Goal: Transaction & Acquisition: Book appointment/travel/reservation

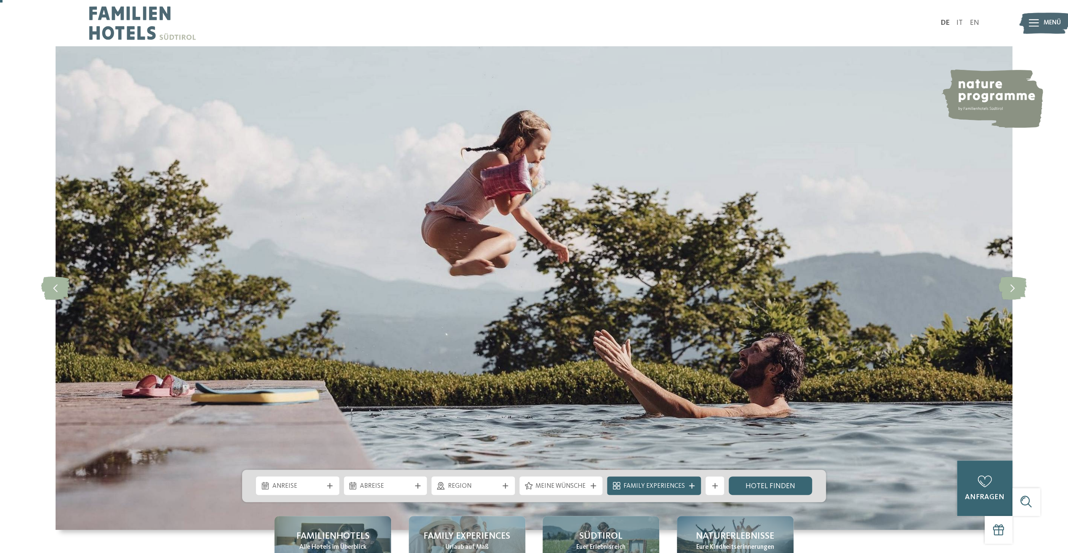
scroll to position [337, 0]
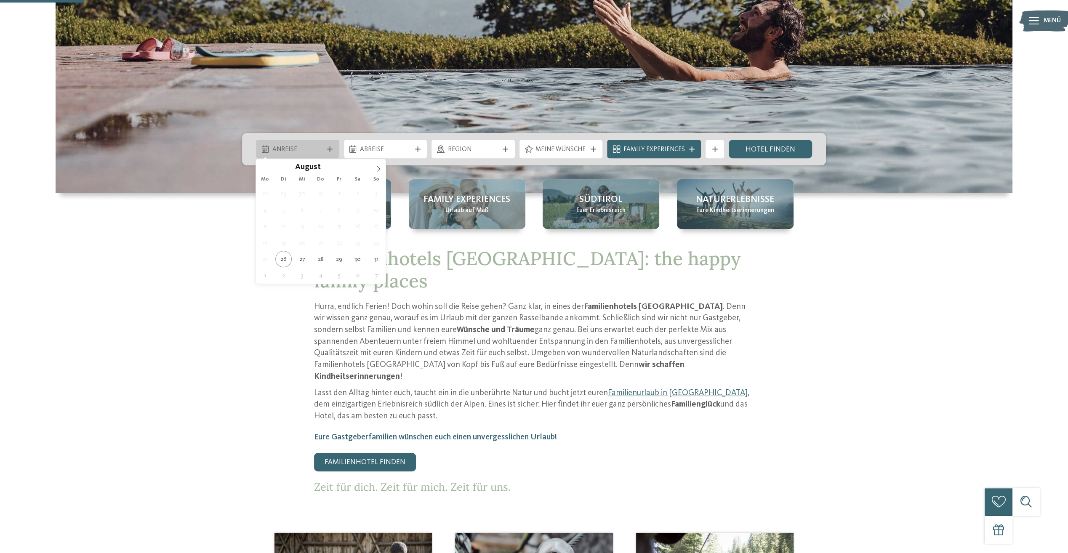
click at [308, 147] on span "Anreise" at bounding box center [297, 149] width 51 height 9
click at [381, 170] on icon at bounding box center [378, 169] width 6 height 6
type div "22.09.2025"
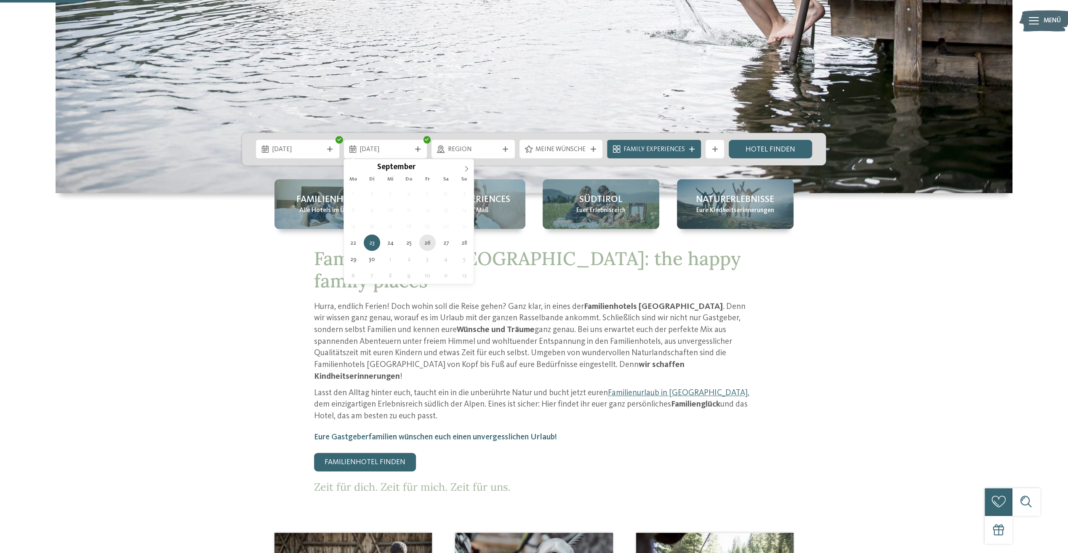
type div "26.09.2025"
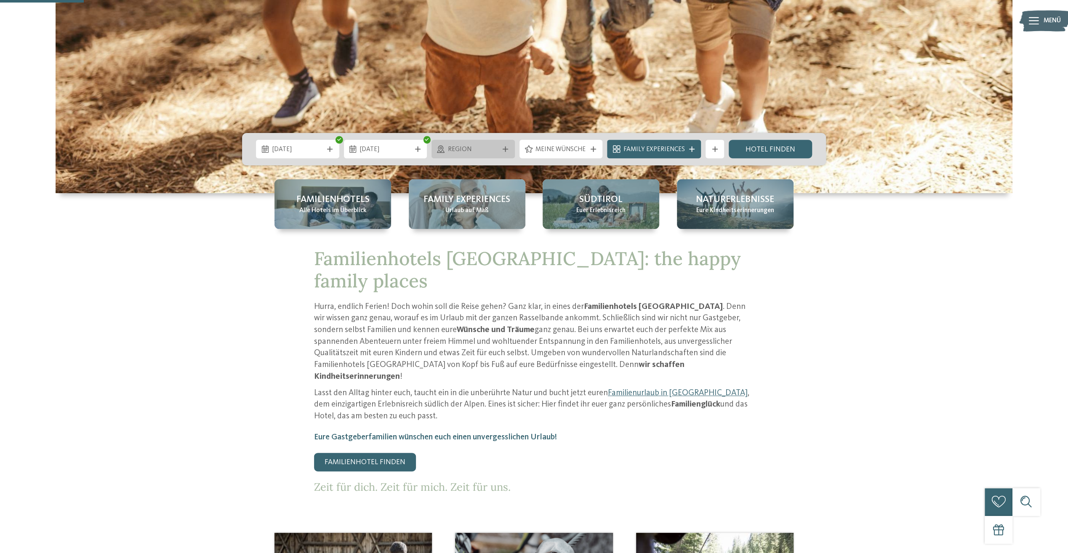
click at [485, 152] on span "Region" at bounding box center [473, 149] width 51 height 9
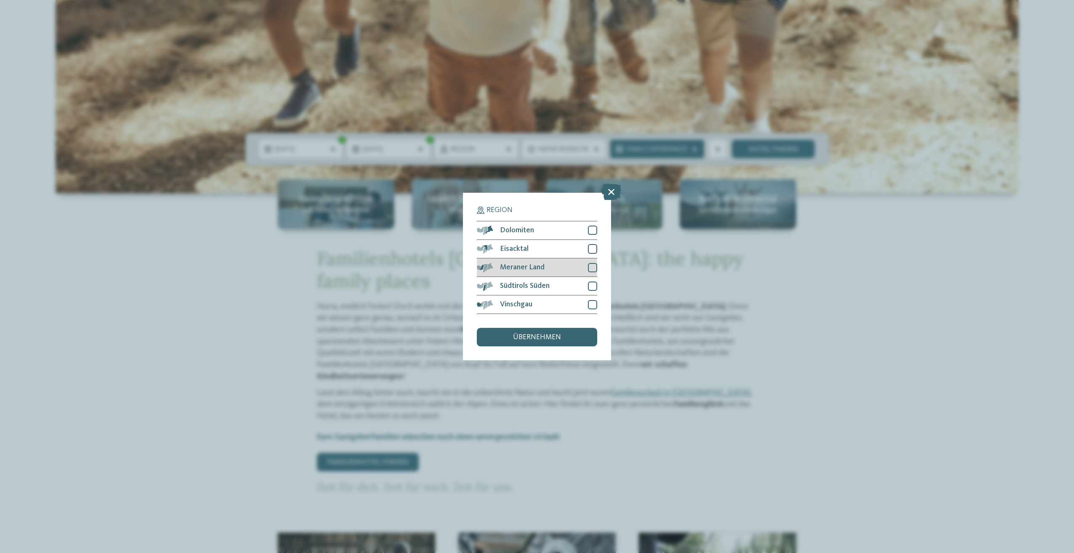
click at [529, 267] on span "Meraner Land" at bounding box center [522, 268] width 45 height 8
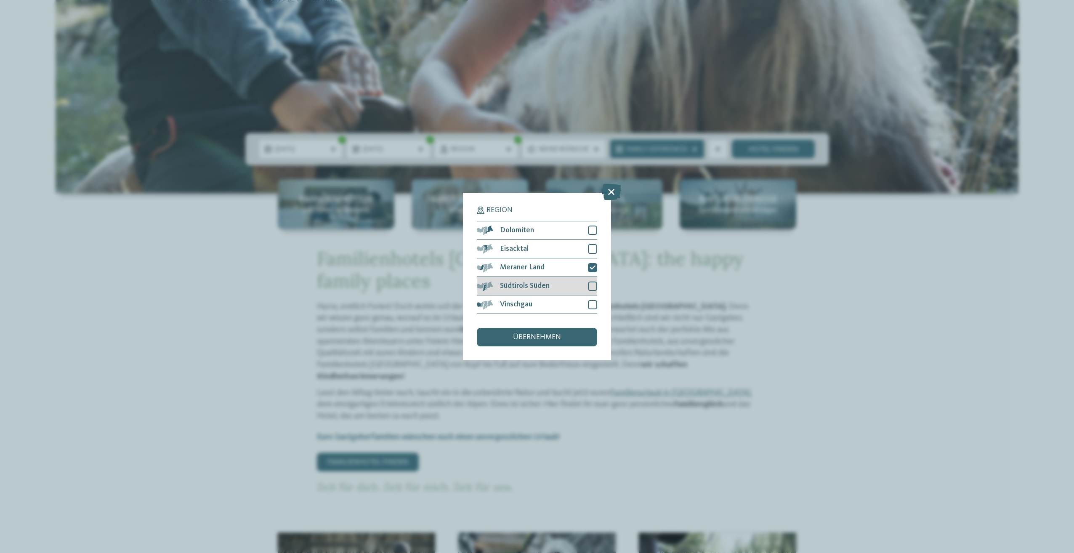
click at [530, 285] on span "Südtirols Süden" at bounding box center [525, 286] width 50 height 8
click at [529, 304] on span "Vinschgau" at bounding box center [516, 305] width 32 height 8
click at [538, 337] on span "übernehmen" at bounding box center [537, 338] width 48 height 8
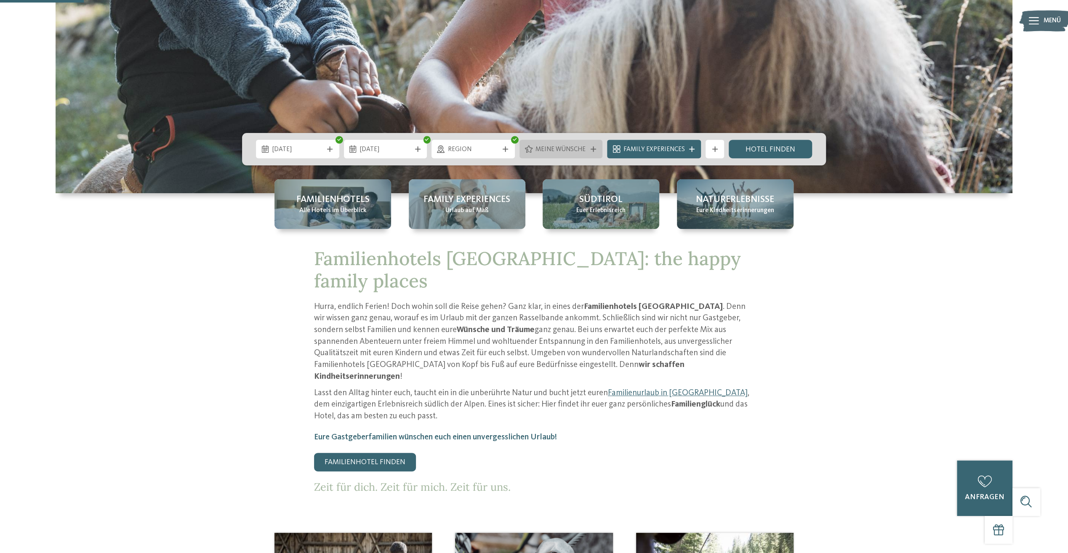
click at [575, 148] on span "Meine Wünsche" at bounding box center [560, 149] width 51 height 9
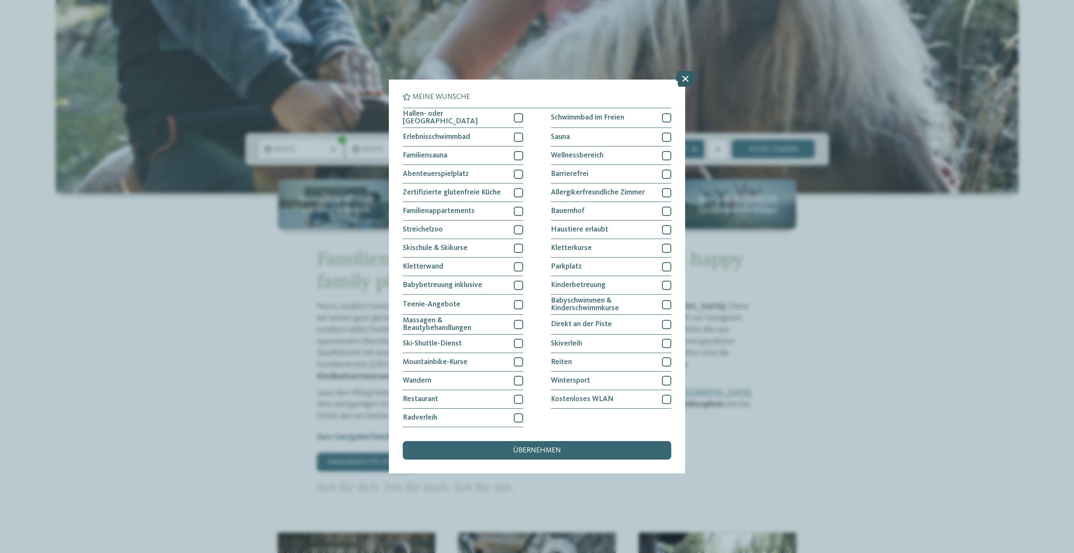
click at [681, 79] on icon at bounding box center [686, 79] width 20 height 16
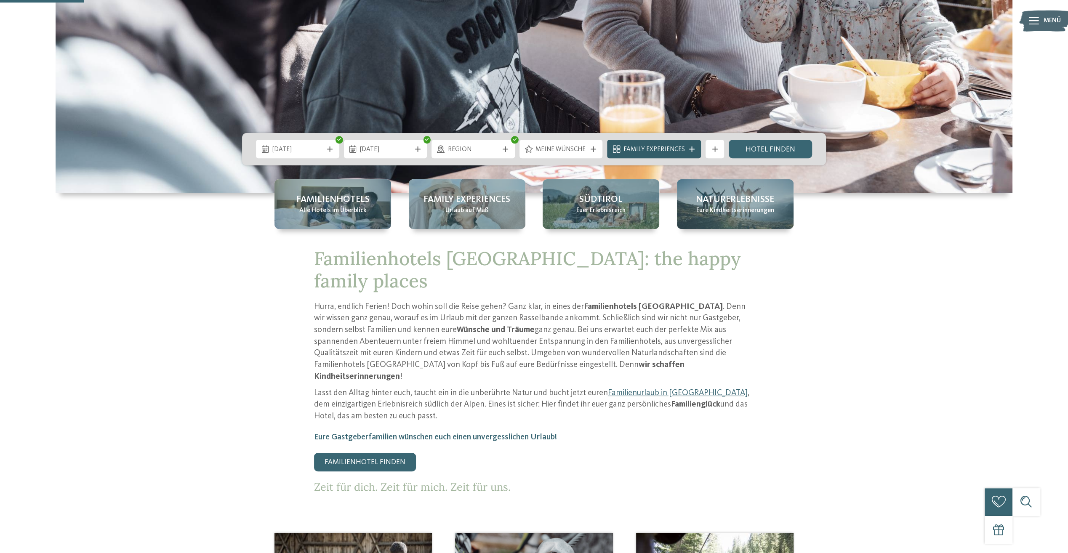
click at [657, 145] on span "Family Experiences" at bounding box center [653, 149] width 61 height 9
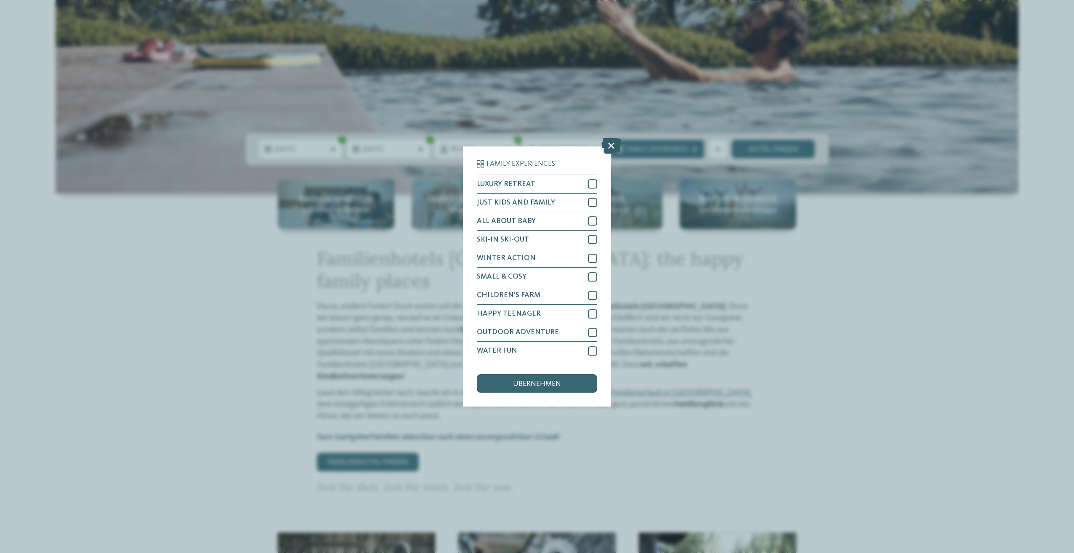
click at [614, 146] on icon at bounding box center [611, 146] width 20 height 16
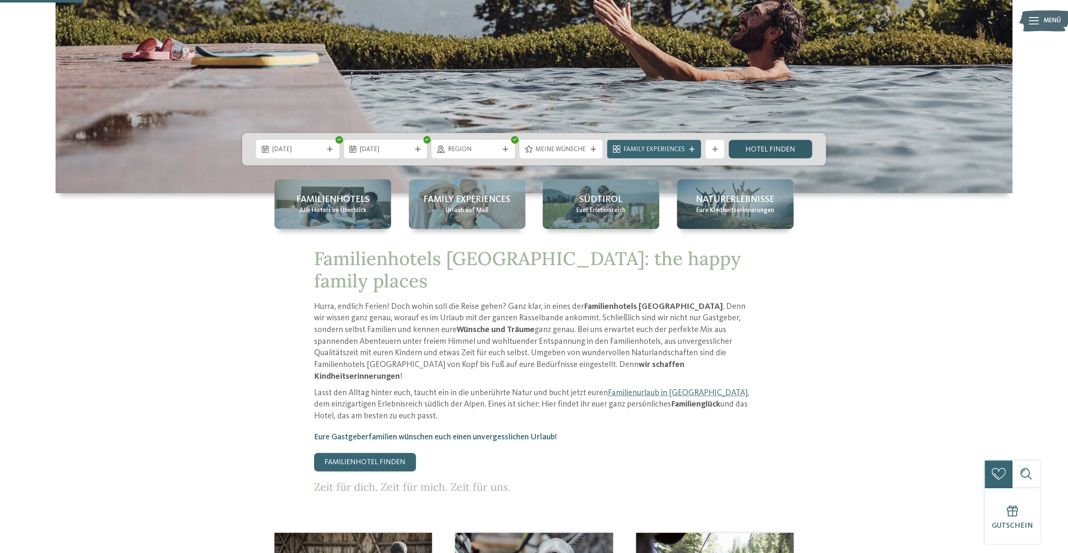
click at [772, 151] on link "Hotel finden" at bounding box center [770, 149] width 83 height 19
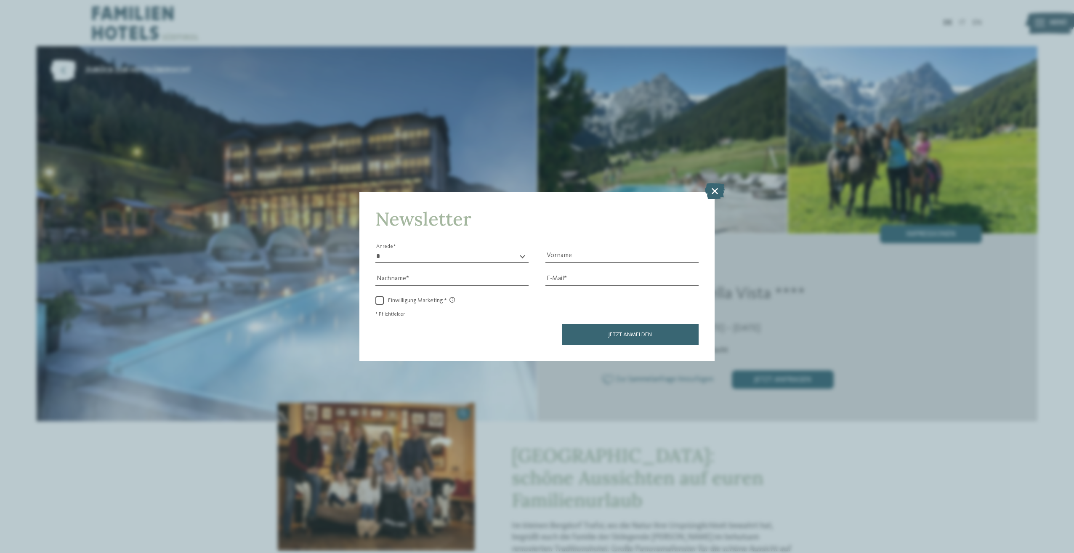
click at [721, 182] on div "Newsletter * **** **** ******* ****** Anrede Vorname Nachname Link" at bounding box center [537, 276] width 1074 height 553
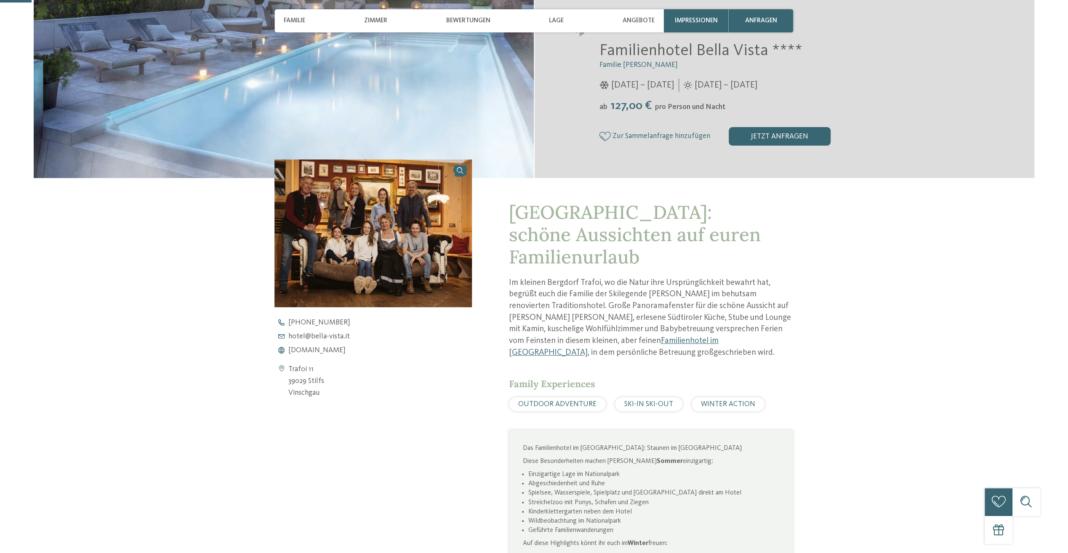
scroll to position [253, 0]
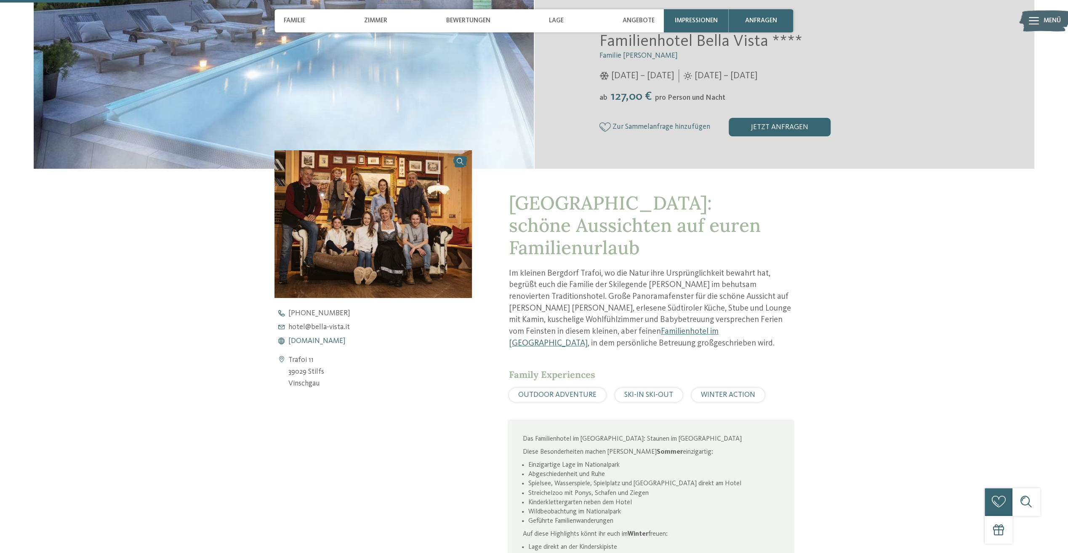
click at [304, 339] on span "www.bella-vista.it" at bounding box center [316, 342] width 57 height 8
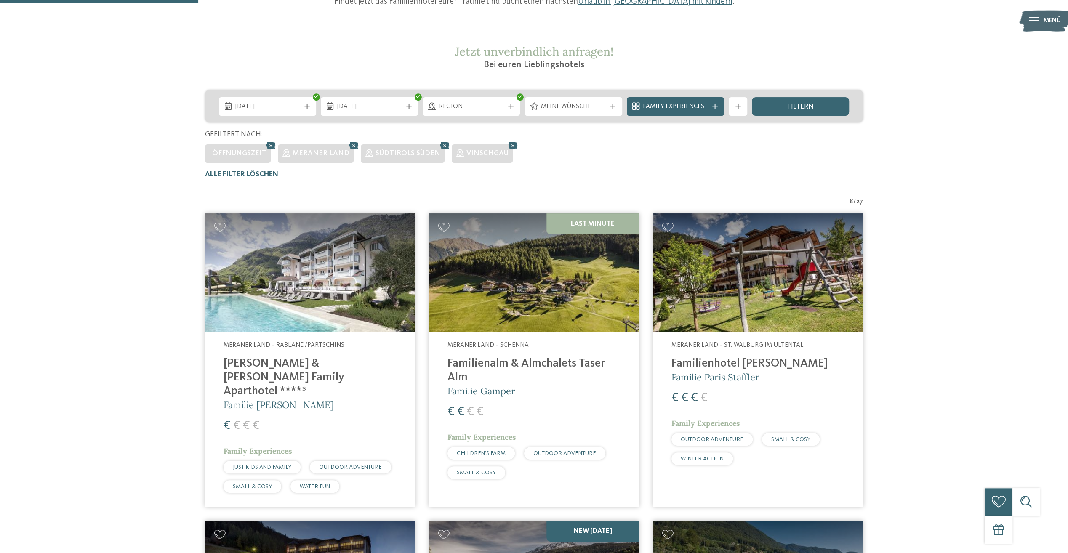
scroll to position [140, 0]
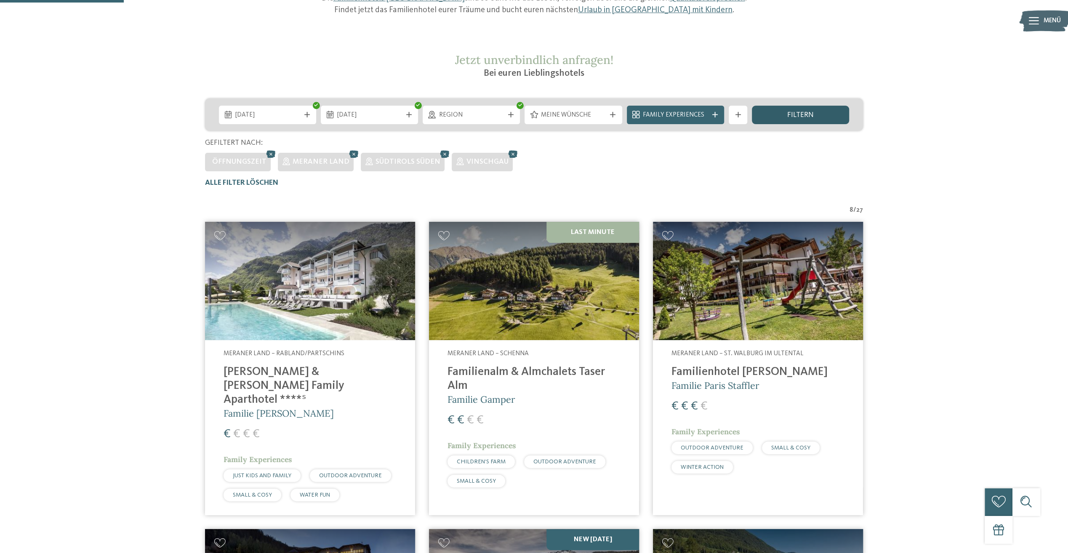
click at [771, 120] on div "filtern" at bounding box center [800, 115] width 97 height 19
click at [740, 117] on div at bounding box center [737, 114] width 9 height 5
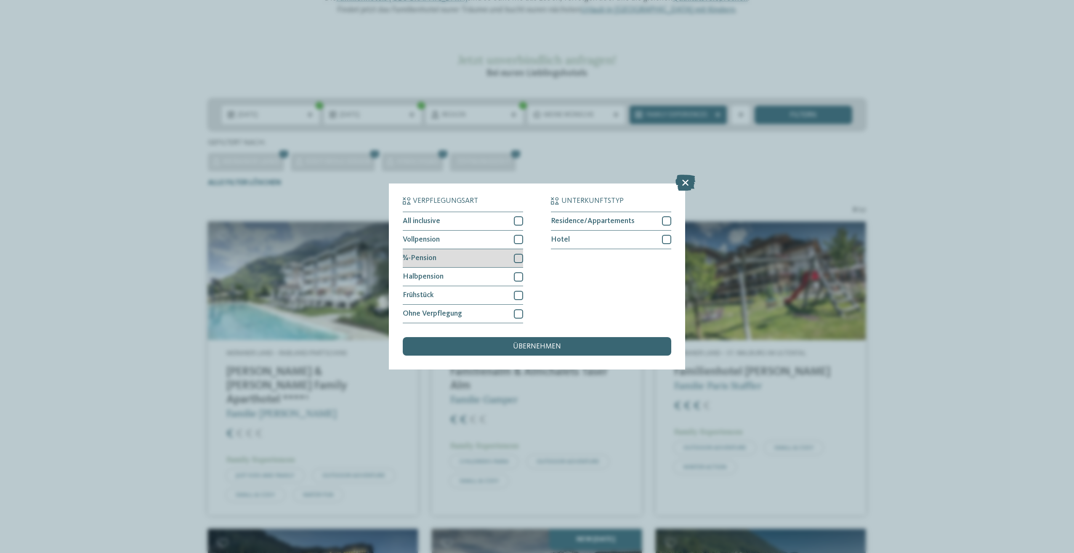
click at [521, 257] on div at bounding box center [518, 258] width 9 height 9
click at [519, 219] on div at bounding box center [518, 220] width 9 height 9
click at [671, 241] on div at bounding box center [666, 239] width 9 height 9
click at [548, 349] on span "übernehmen" at bounding box center [537, 347] width 48 height 8
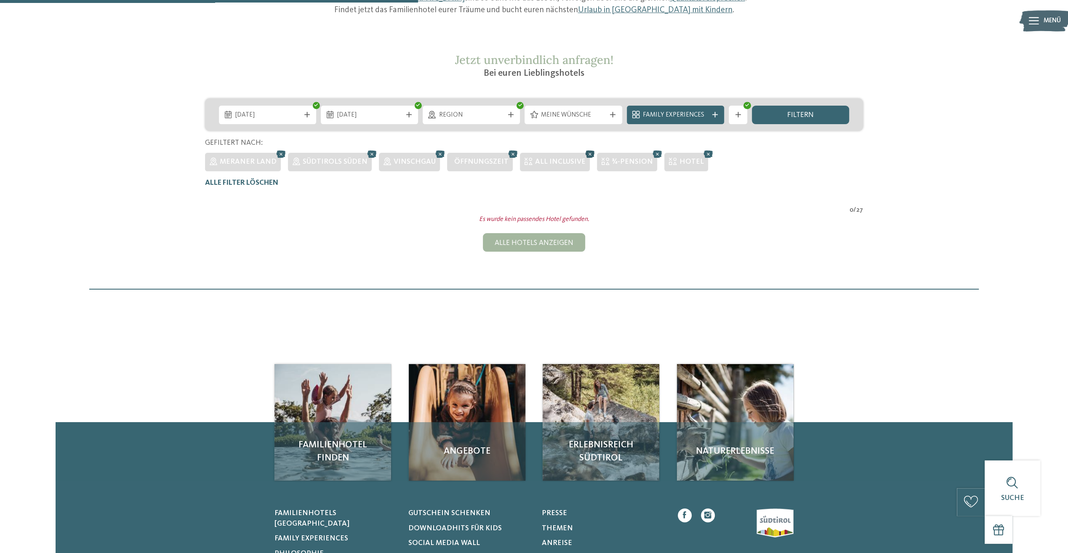
click at [583, 152] on icon at bounding box center [590, 154] width 14 height 12
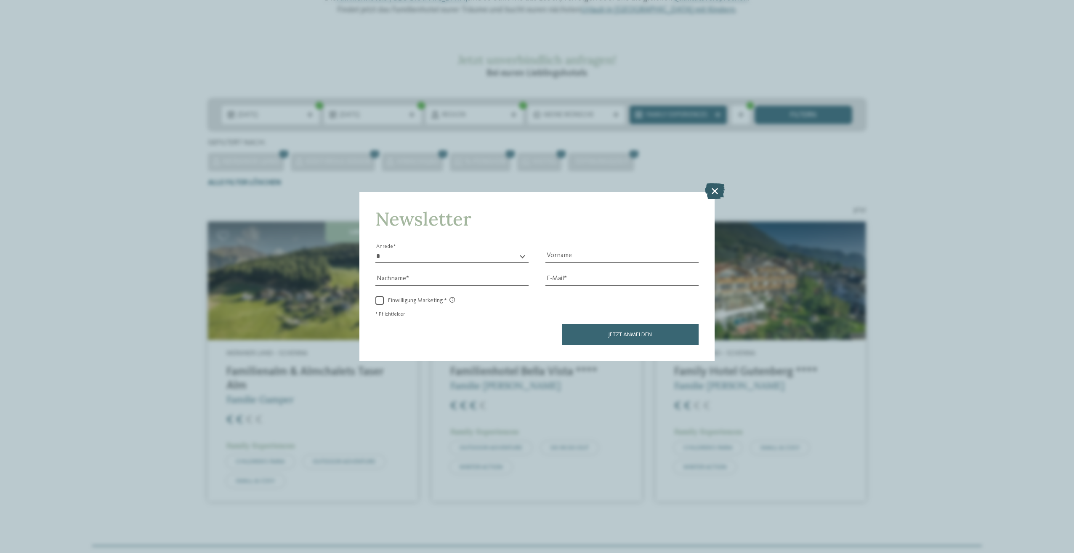
click at [716, 186] on icon at bounding box center [715, 191] width 20 height 16
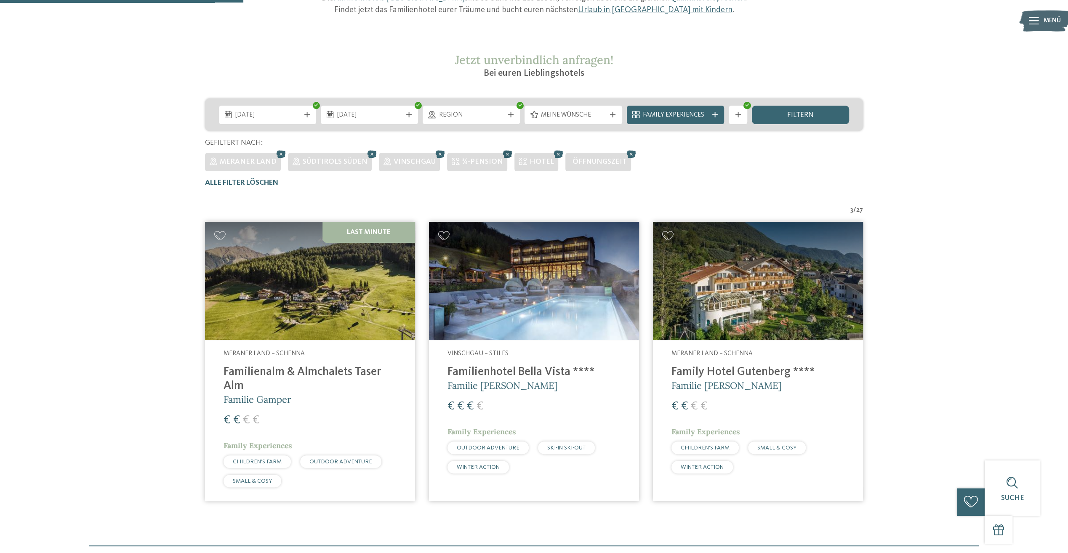
click at [500, 152] on icon at bounding box center [507, 154] width 14 height 12
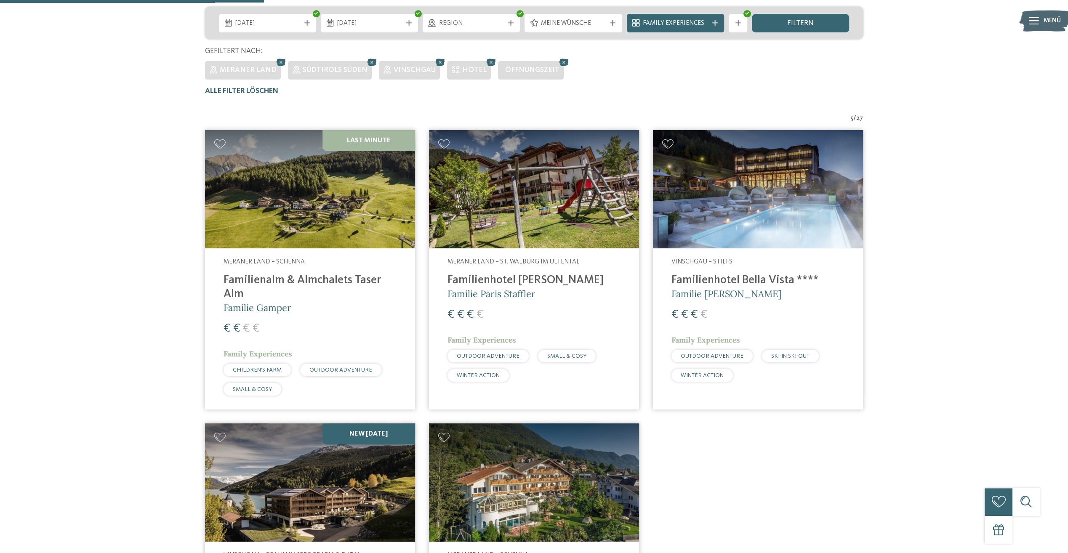
scroll to position [224, 0]
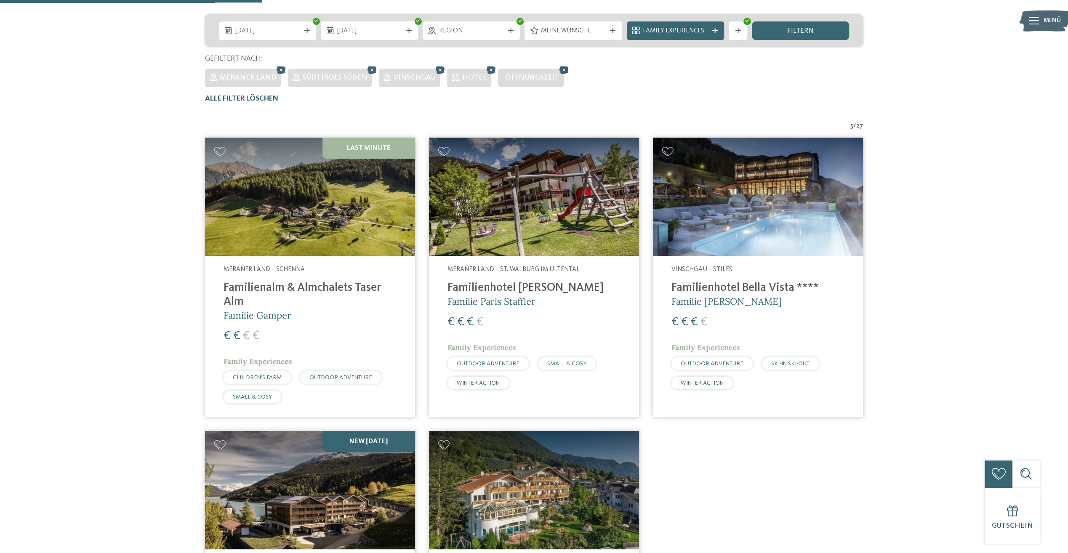
click at [557, 70] on icon at bounding box center [564, 70] width 14 height 12
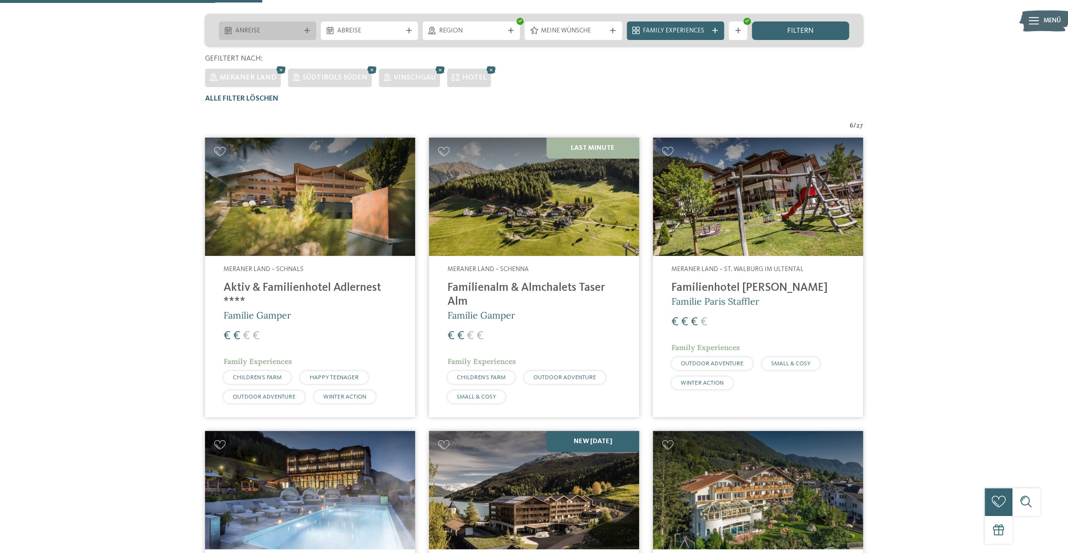
click at [288, 31] on span "Anreise" at bounding box center [267, 31] width 65 height 9
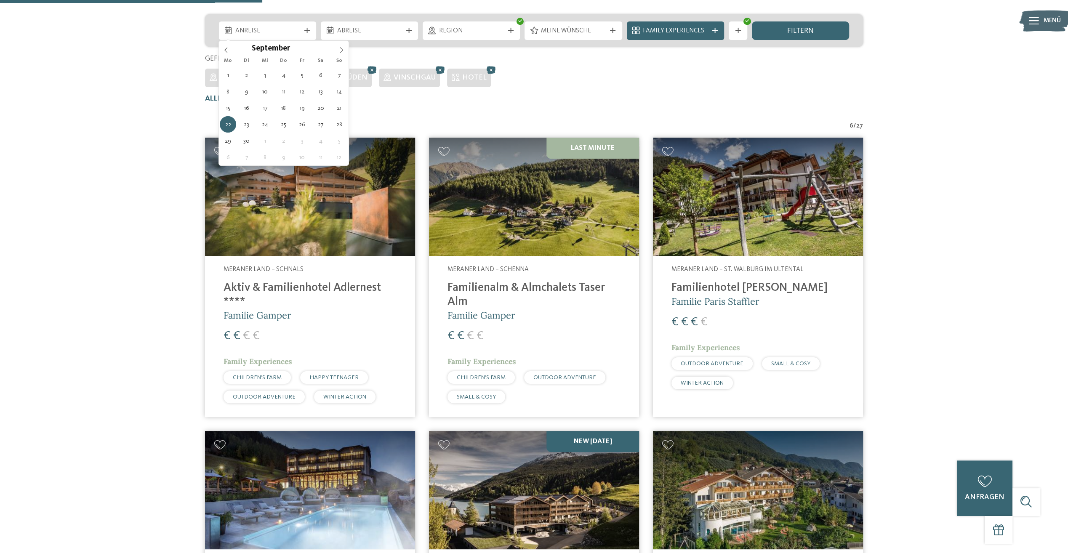
type div "22.09.2025"
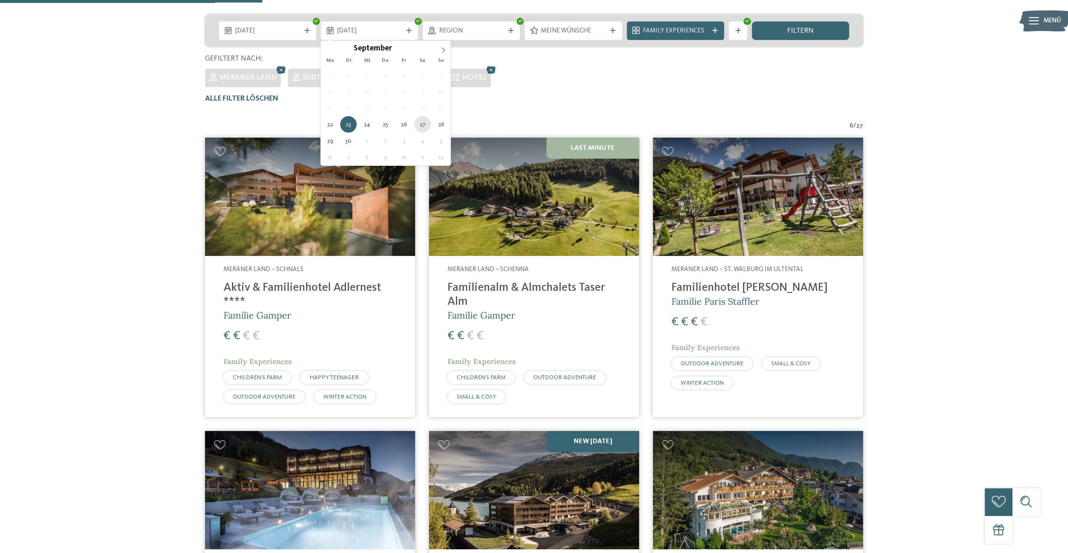
type div "27.09.2025"
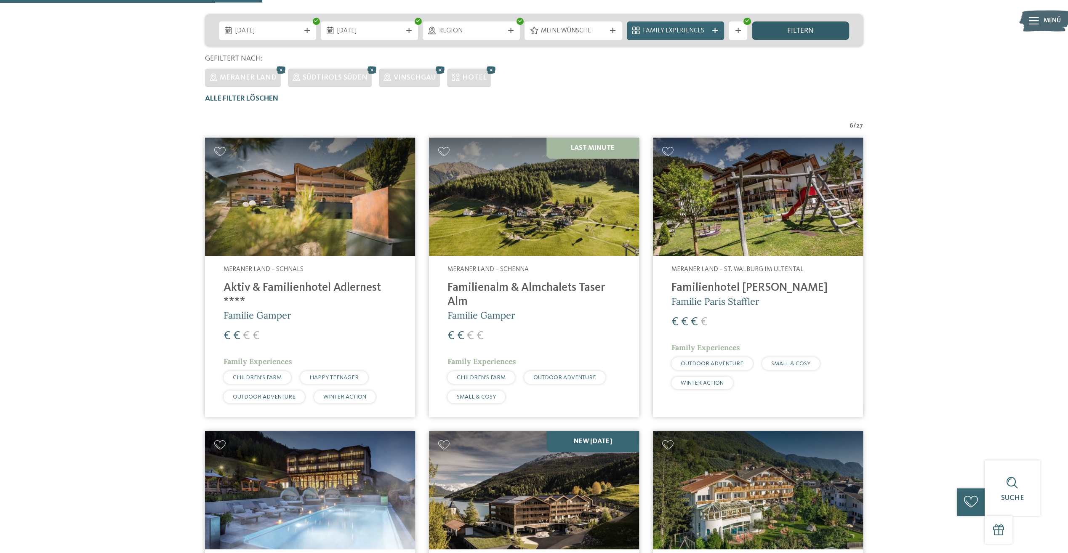
click at [766, 36] on div "filtern" at bounding box center [800, 30] width 97 height 19
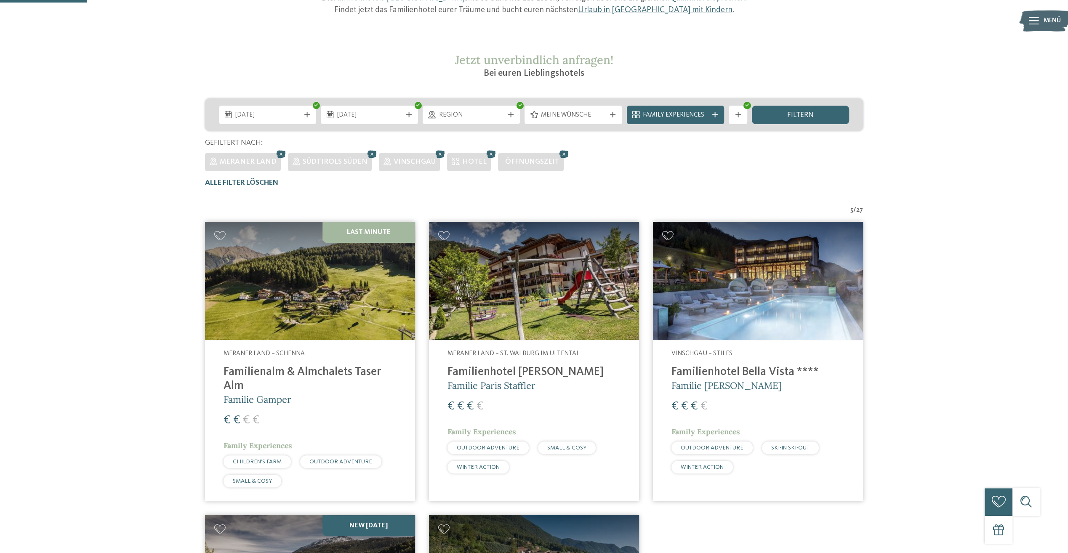
scroll to position [56, 0]
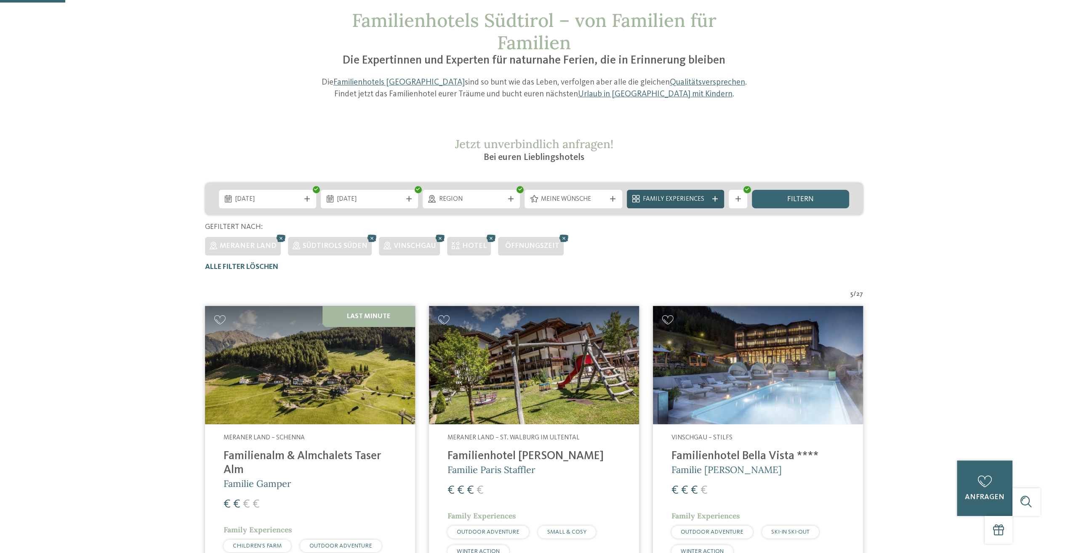
click at [692, 201] on span "Family Experiences" at bounding box center [675, 199] width 65 height 9
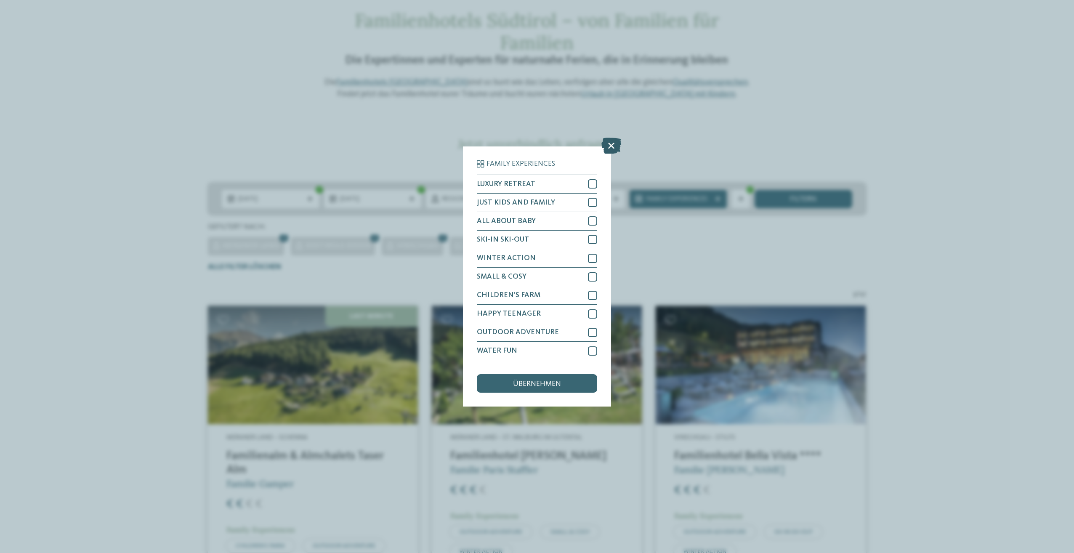
click at [609, 144] on icon at bounding box center [611, 146] width 20 height 16
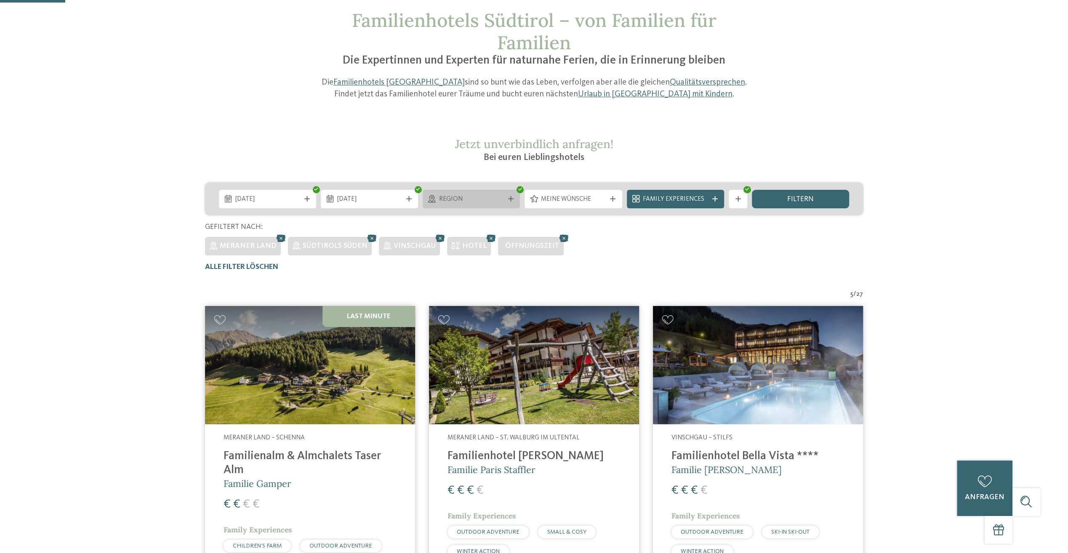
click at [491, 199] on span "Region" at bounding box center [471, 199] width 65 height 9
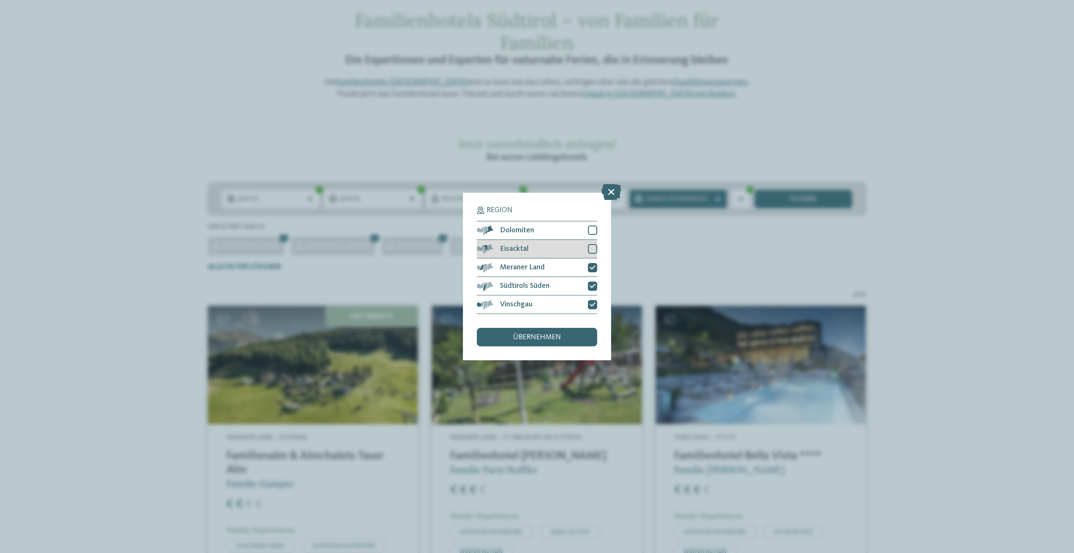
click at [511, 250] on span "Eisacktal" at bounding box center [514, 249] width 29 height 8
click at [532, 340] on span "übernehmen" at bounding box center [537, 338] width 48 height 8
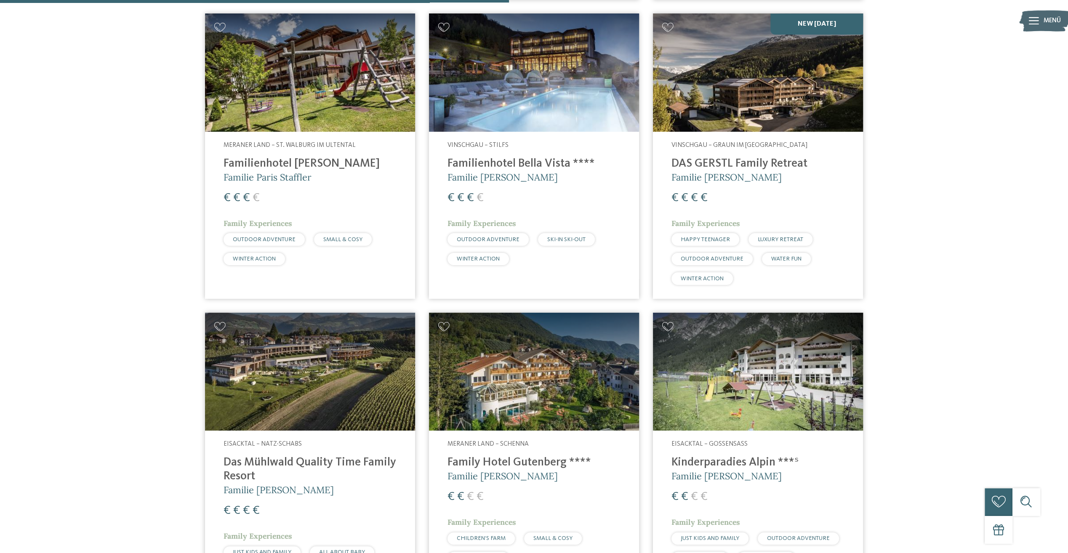
scroll to position [561, 0]
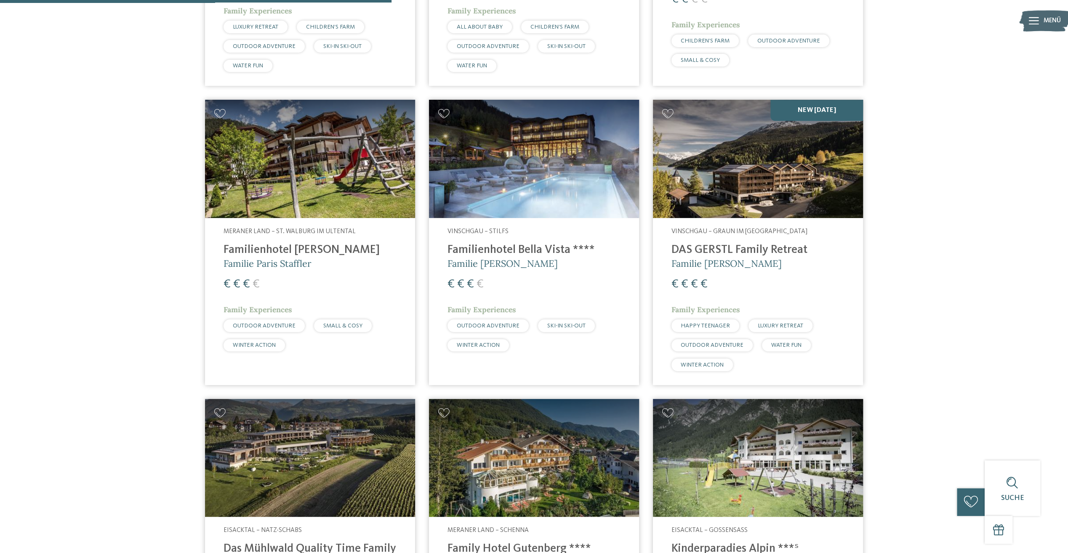
drag, startPoint x: 452, startPoint y: 115, endPoint x: 278, endPoint y: 203, distance: 195.4
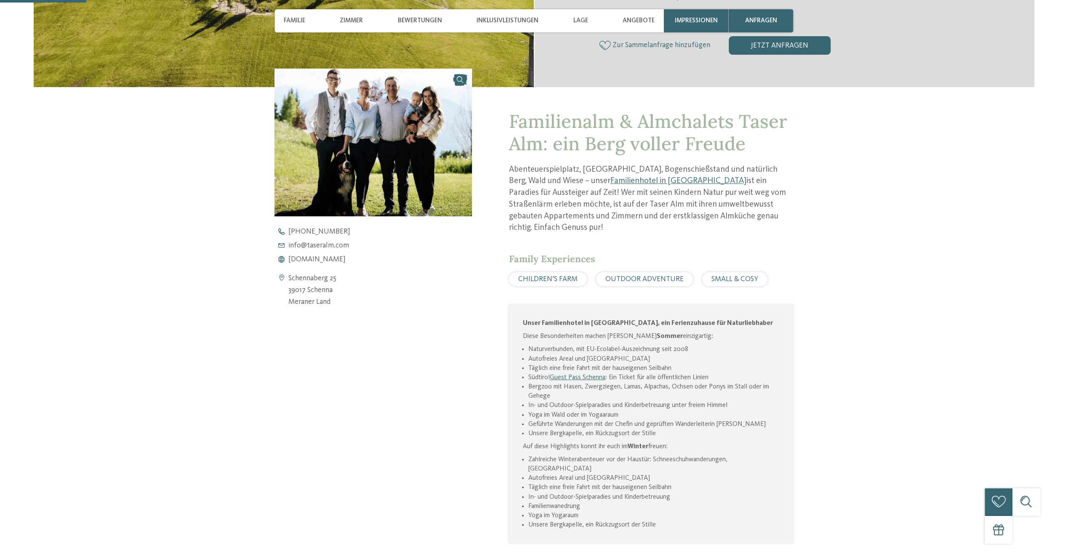
scroll to position [337, 0]
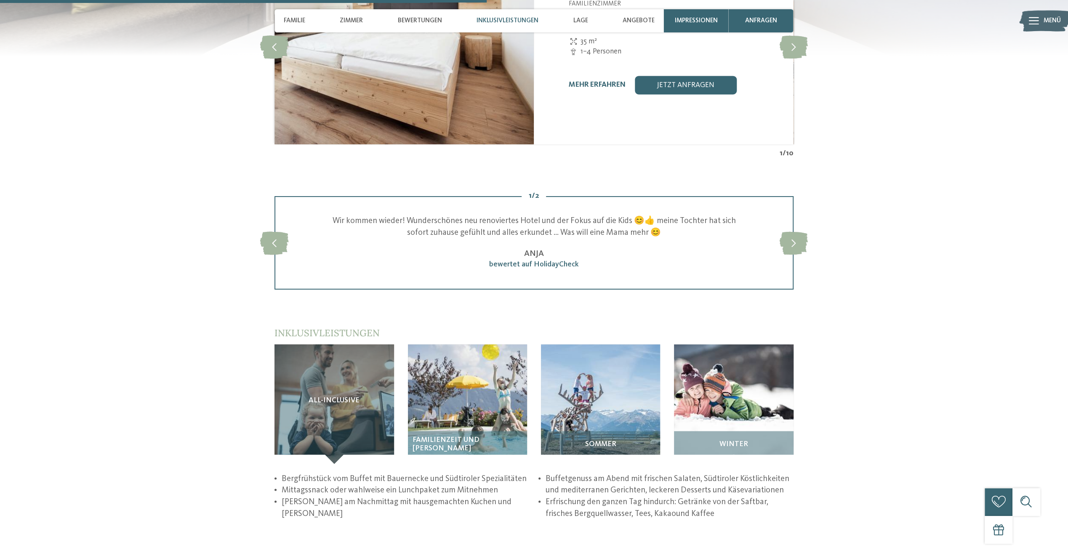
scroll to position [1347, 0]
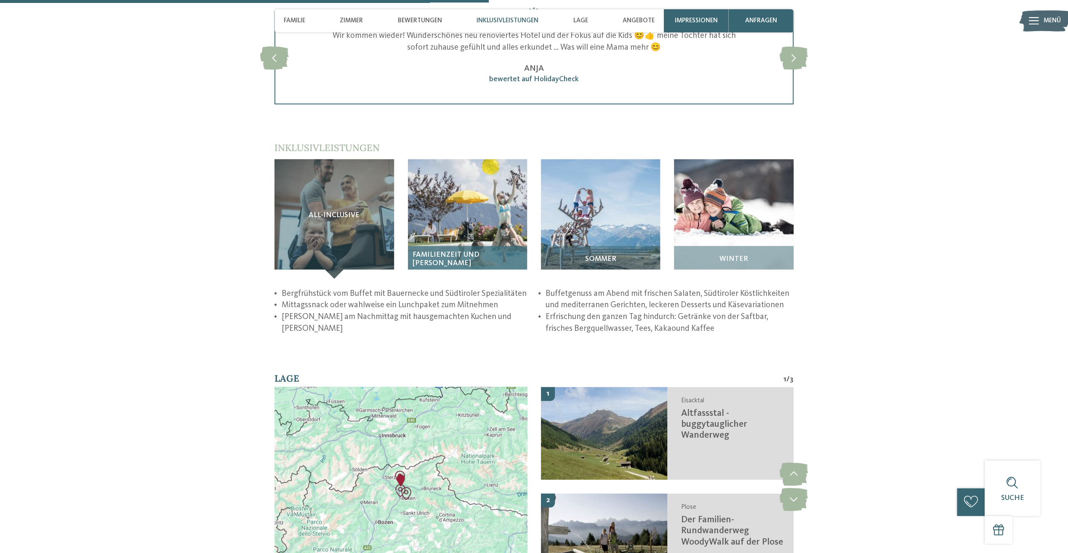
click at [479, 250] on span "Familienzeit und Badewelt" at bounding box center [467, 258] width 110 height 16
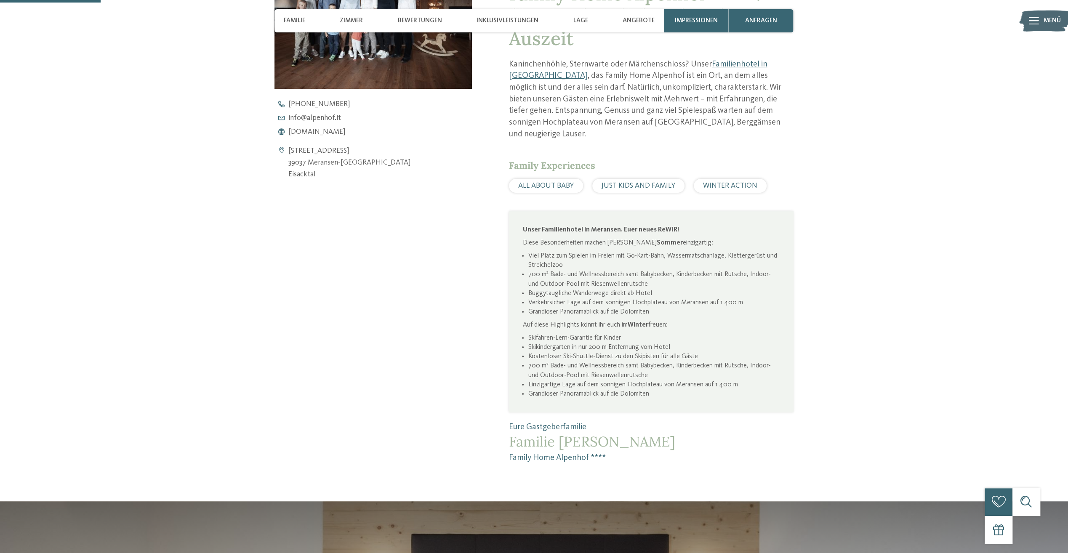
scroll to position [0, 0]
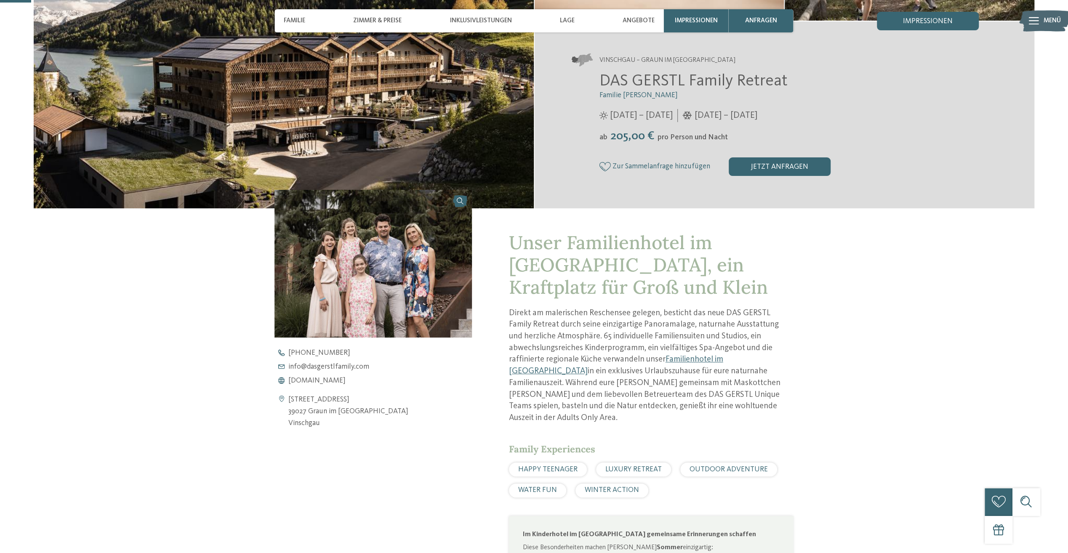
scroll to position [253, 0]
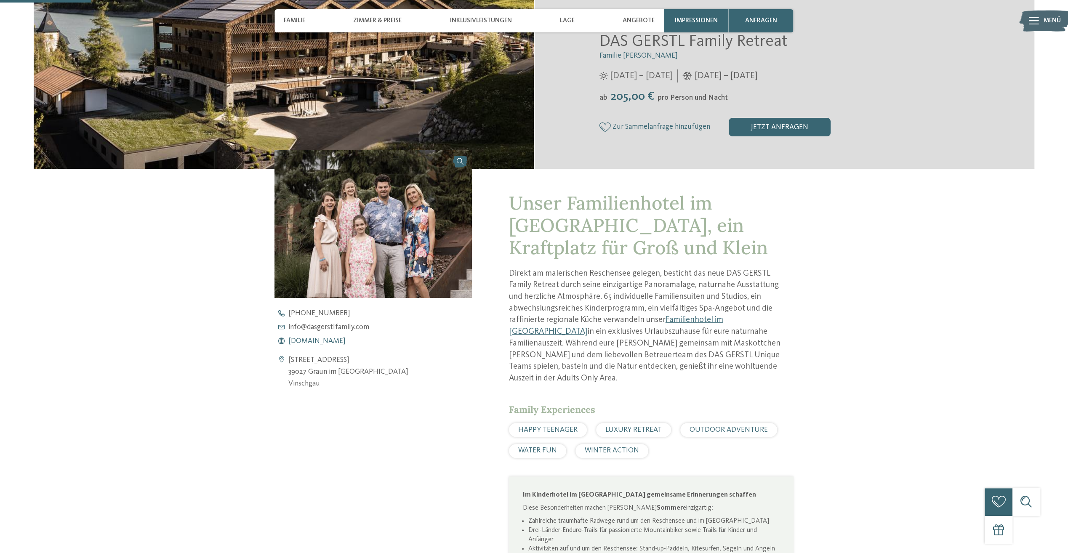
click at [321, 341] on span "[DOMAIN_NAME]" at bounding box center [316, 342] width 57 height 8
